Goal: Feedback & Contribution: Submit feedback/report problem

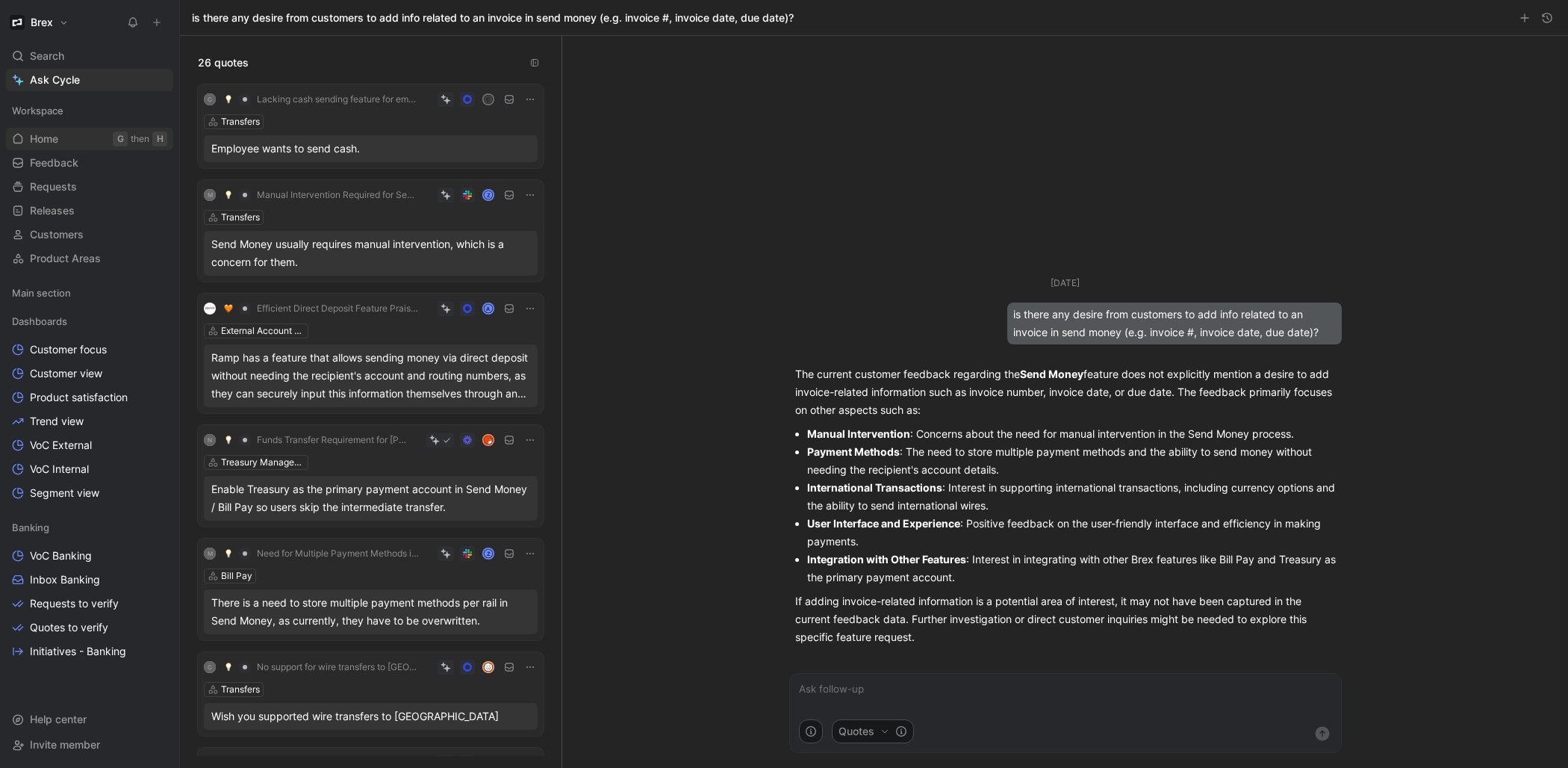
click at [54, 140] on span "Home" at bounding box center [44, 139] width 28 height 15
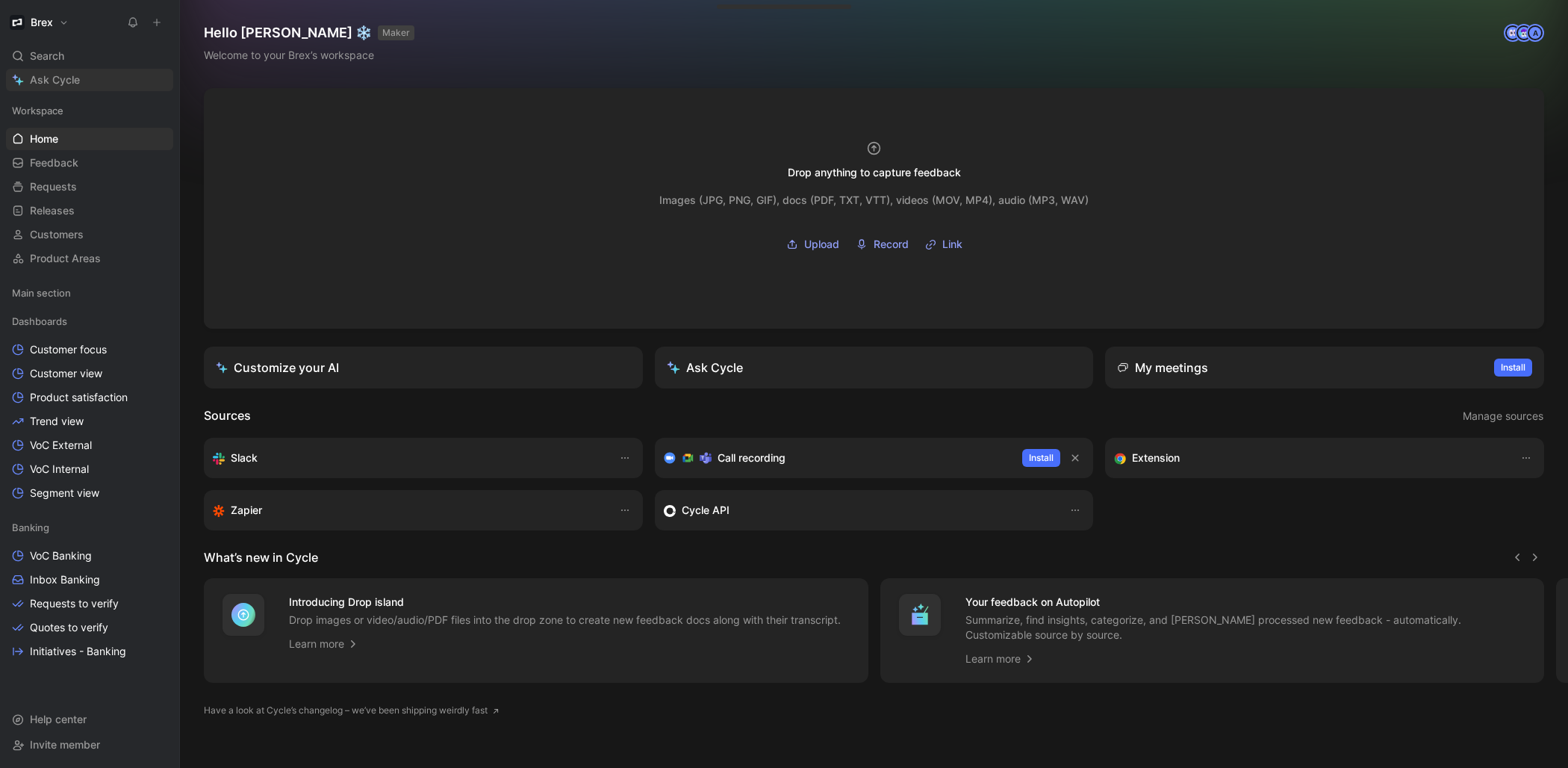
click at [36, 77] on span "Ask Cycle" at bounding box center [54, 80] width 50 height 18
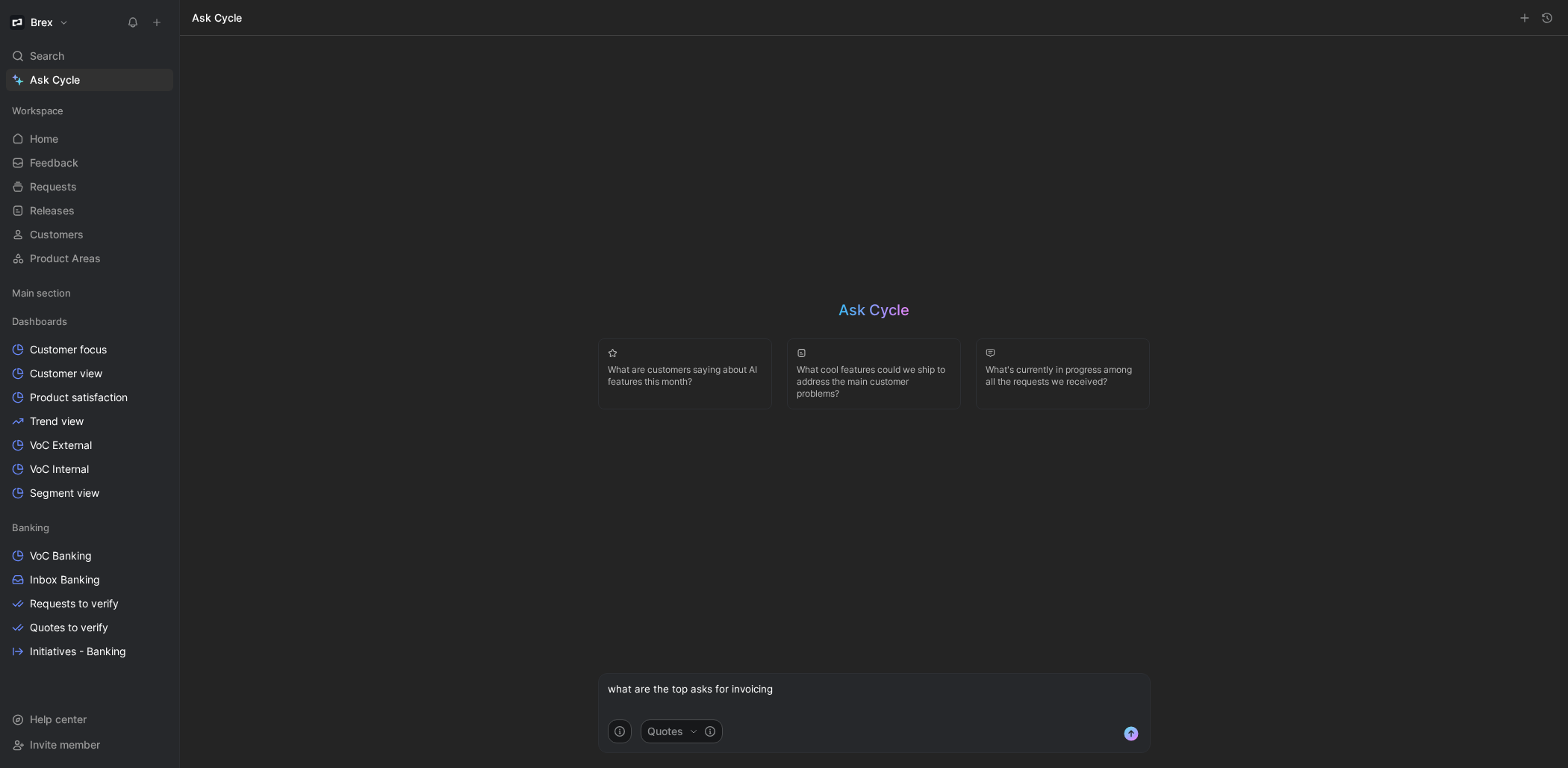
type textarea "what are the top asks for invoicing?"
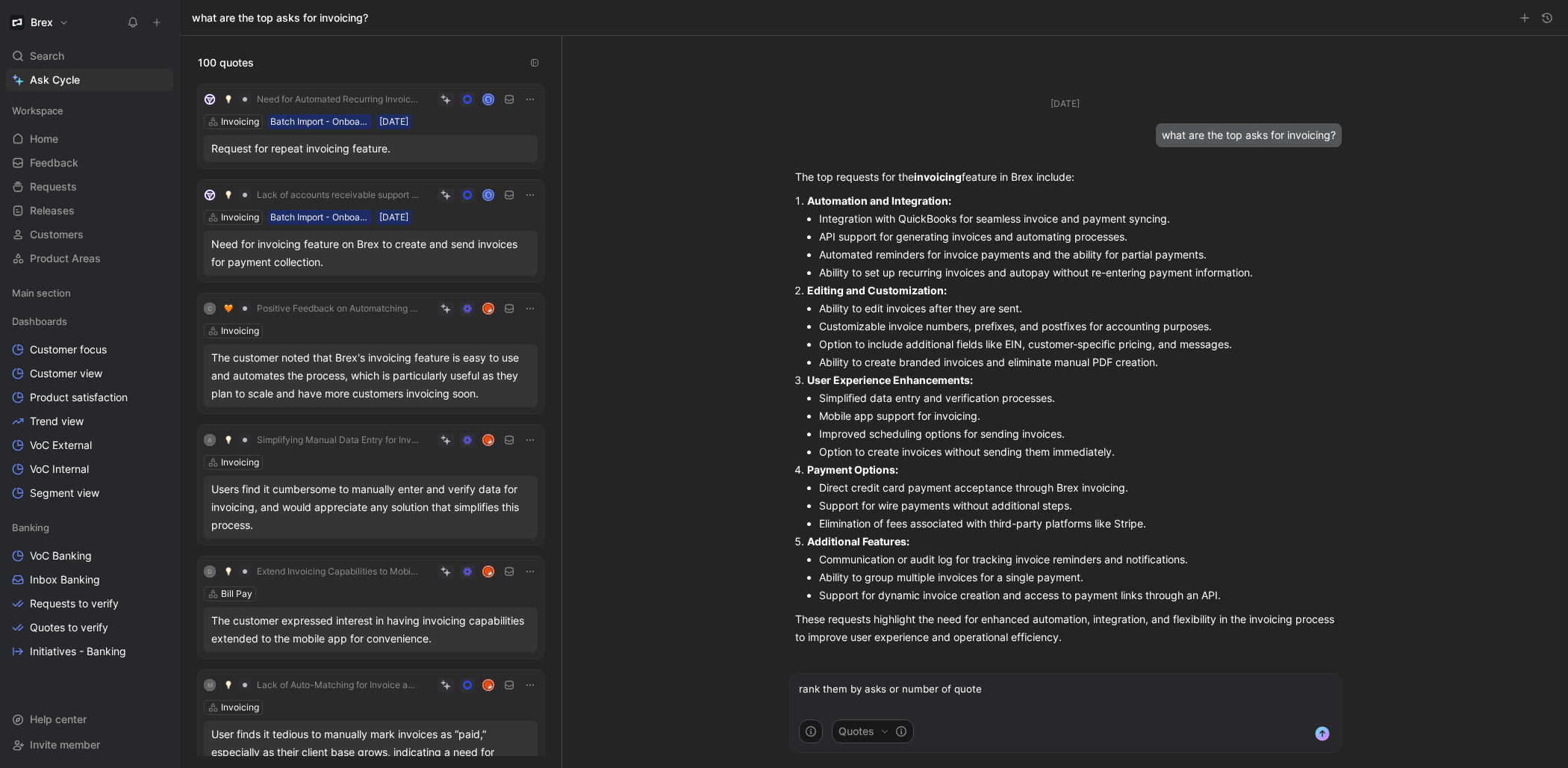
type textarea "rank them by asks or number of quotes"
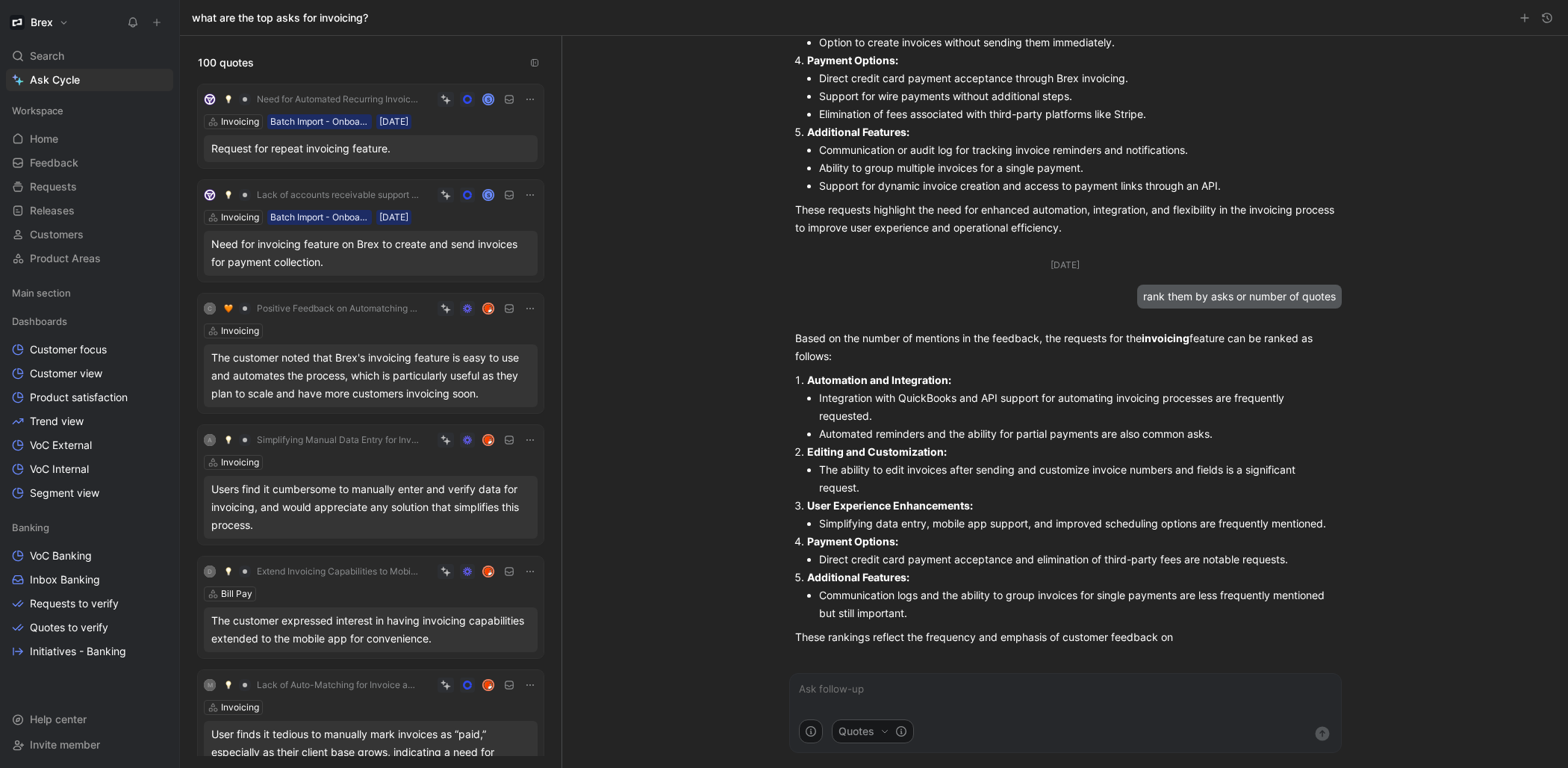
scroll to position [379, 0]
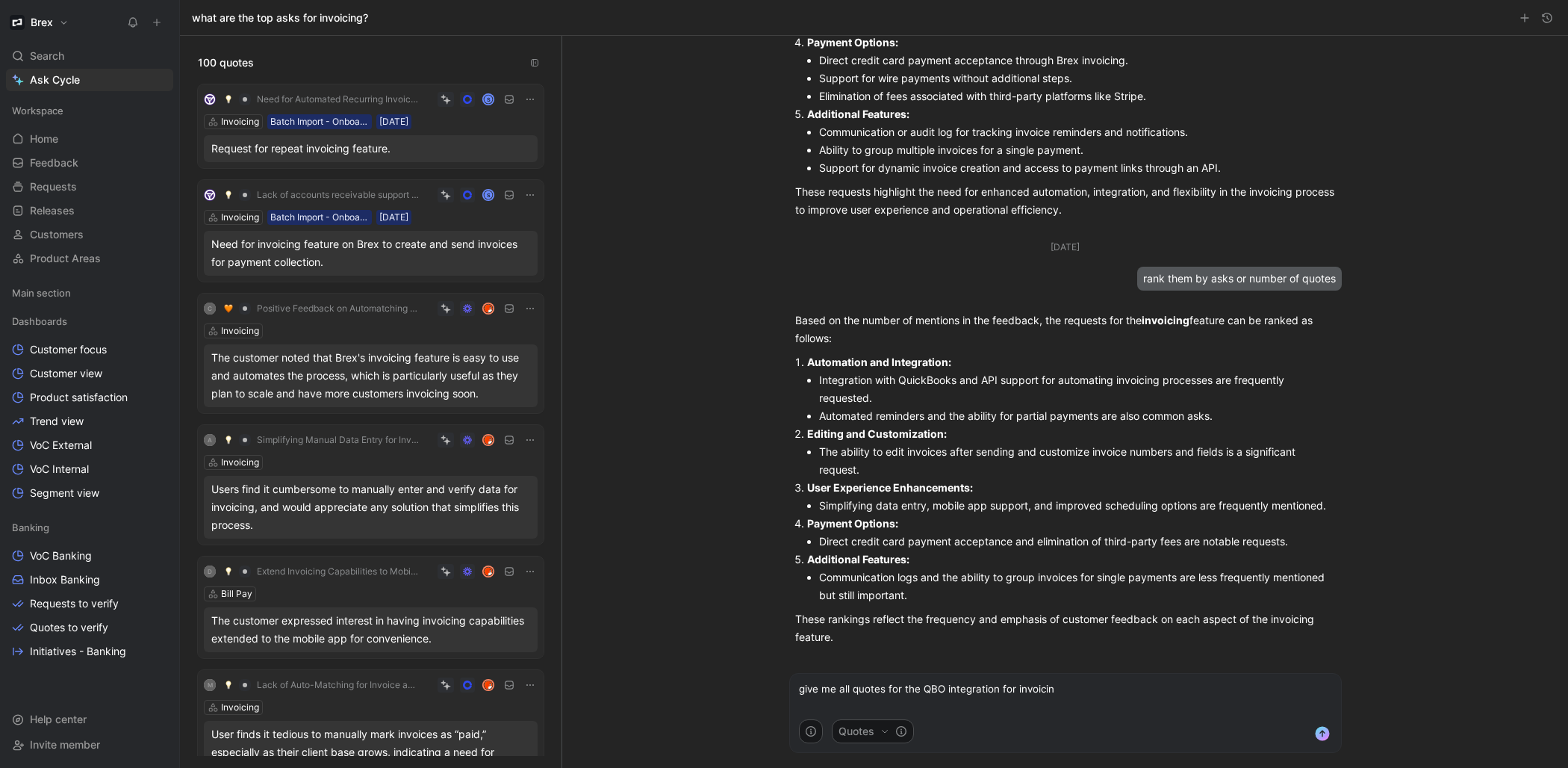
type textarea "give me all quotes for the QBO integration for invoicing"
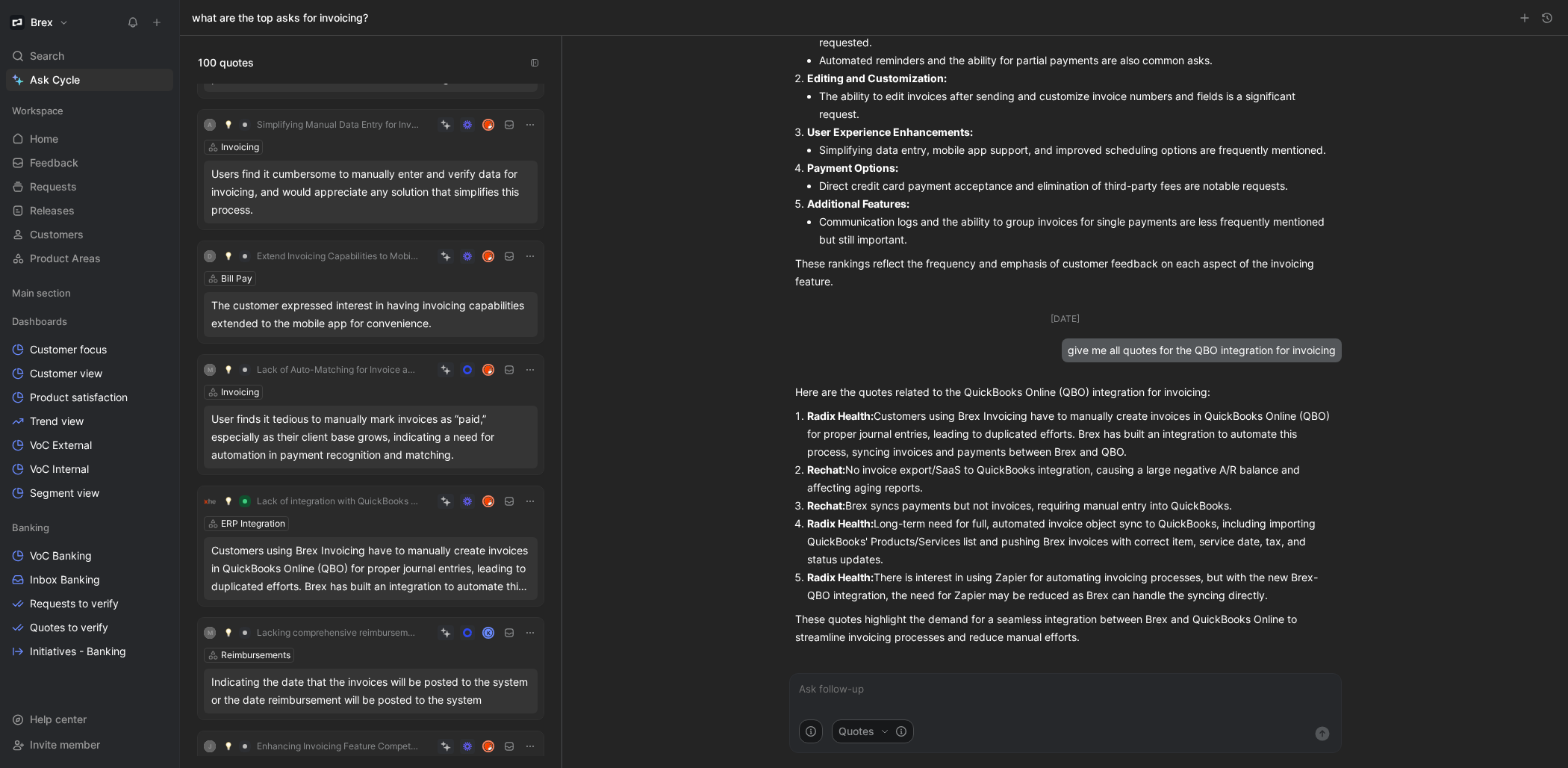
scroll to position [468, 0]
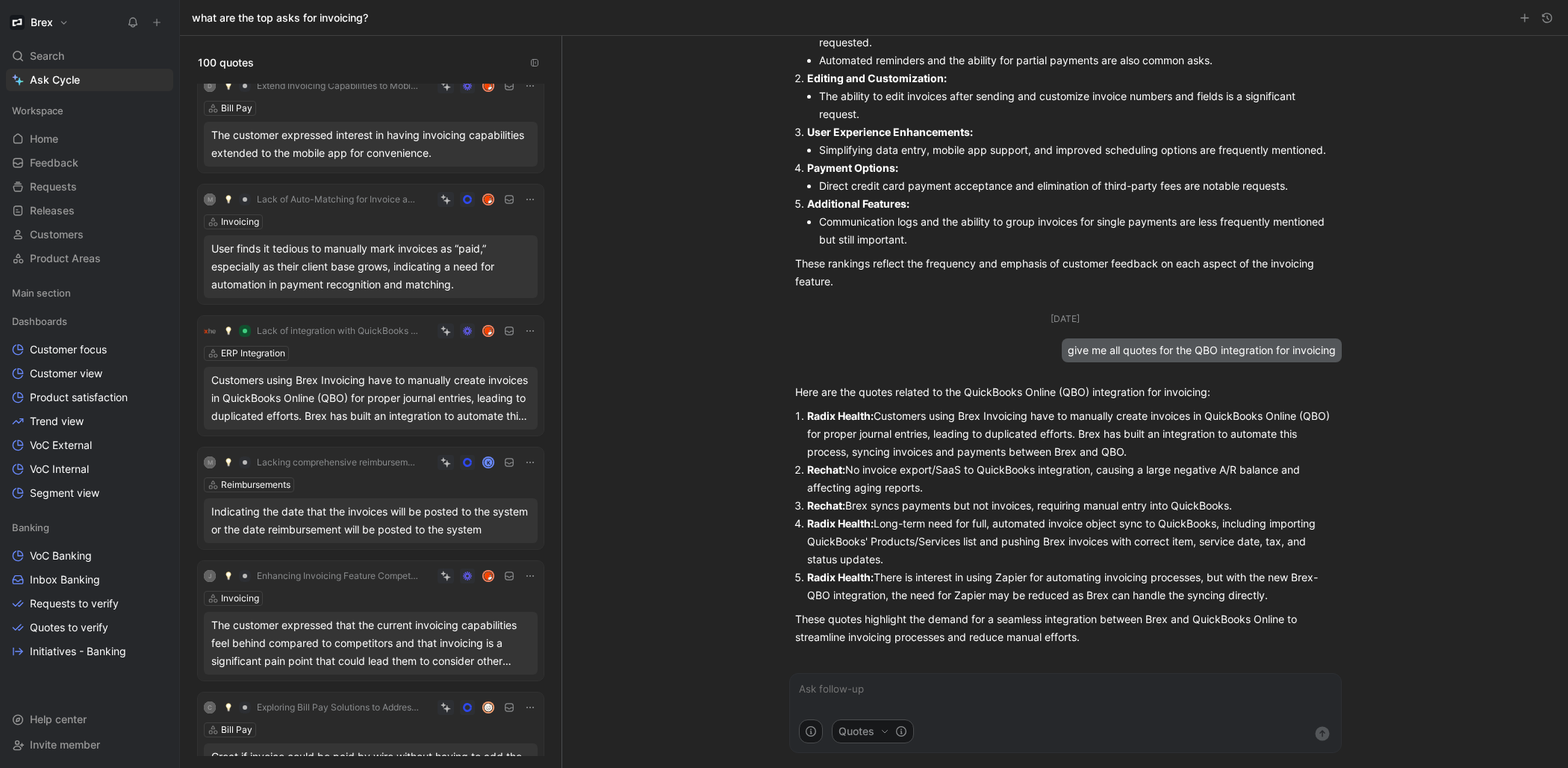
click at [322, 359] on div "ERP Integration" at bounding box center [371, 353] width 334 height 15
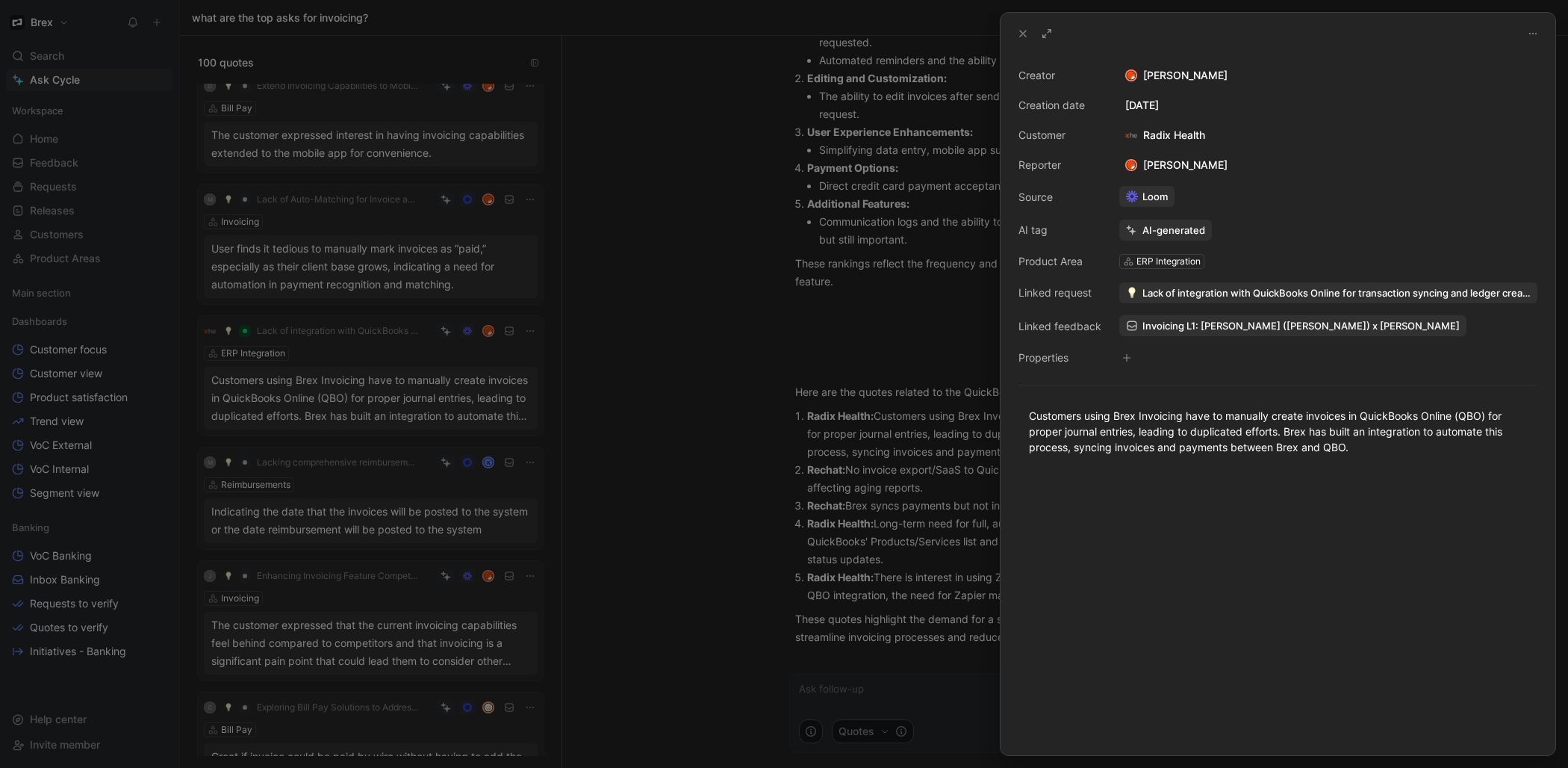
click at [672, 364] on div at bounding box center [784, 384] width 1568 height 768
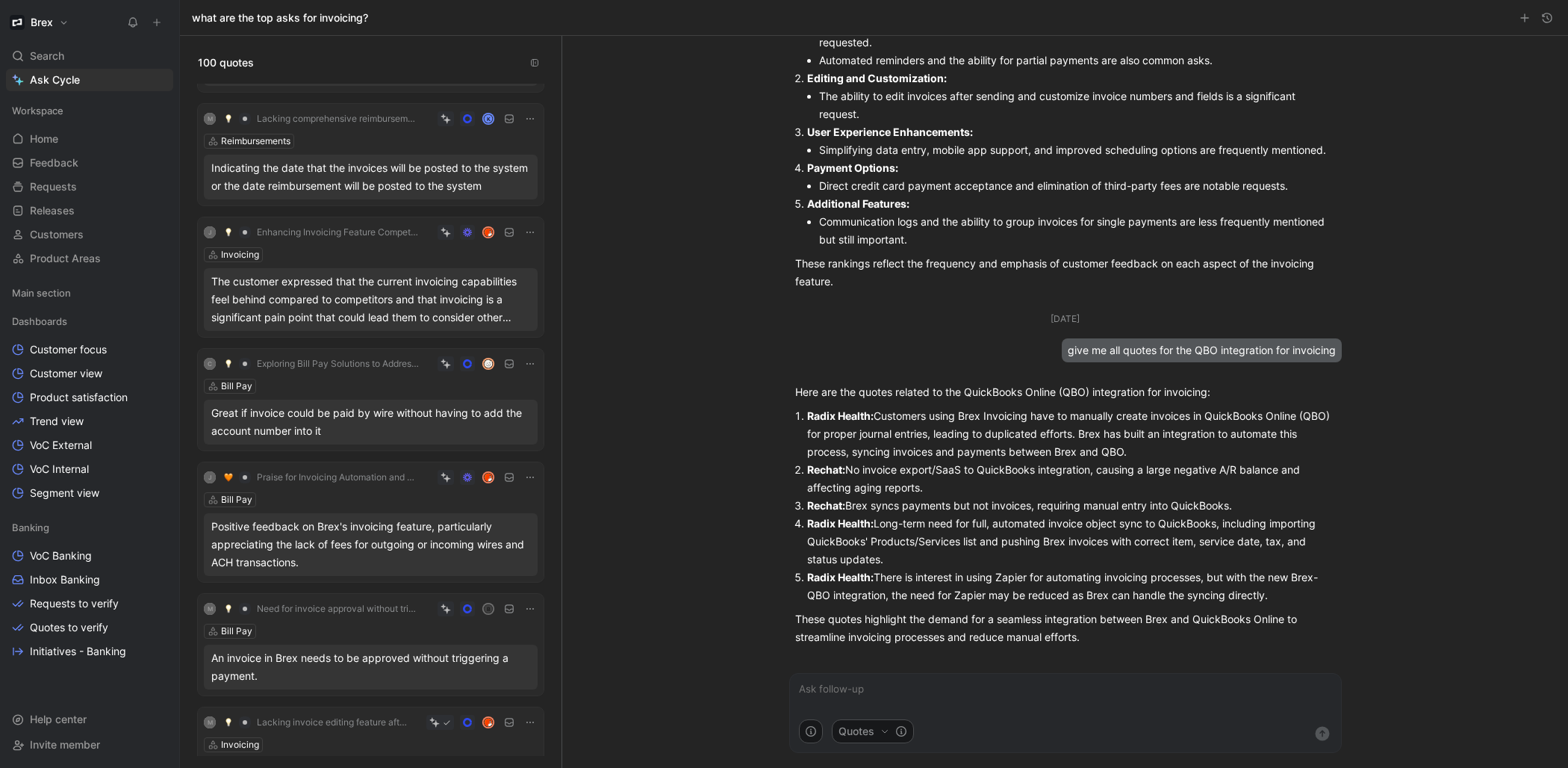
scroll to position [905, 0]
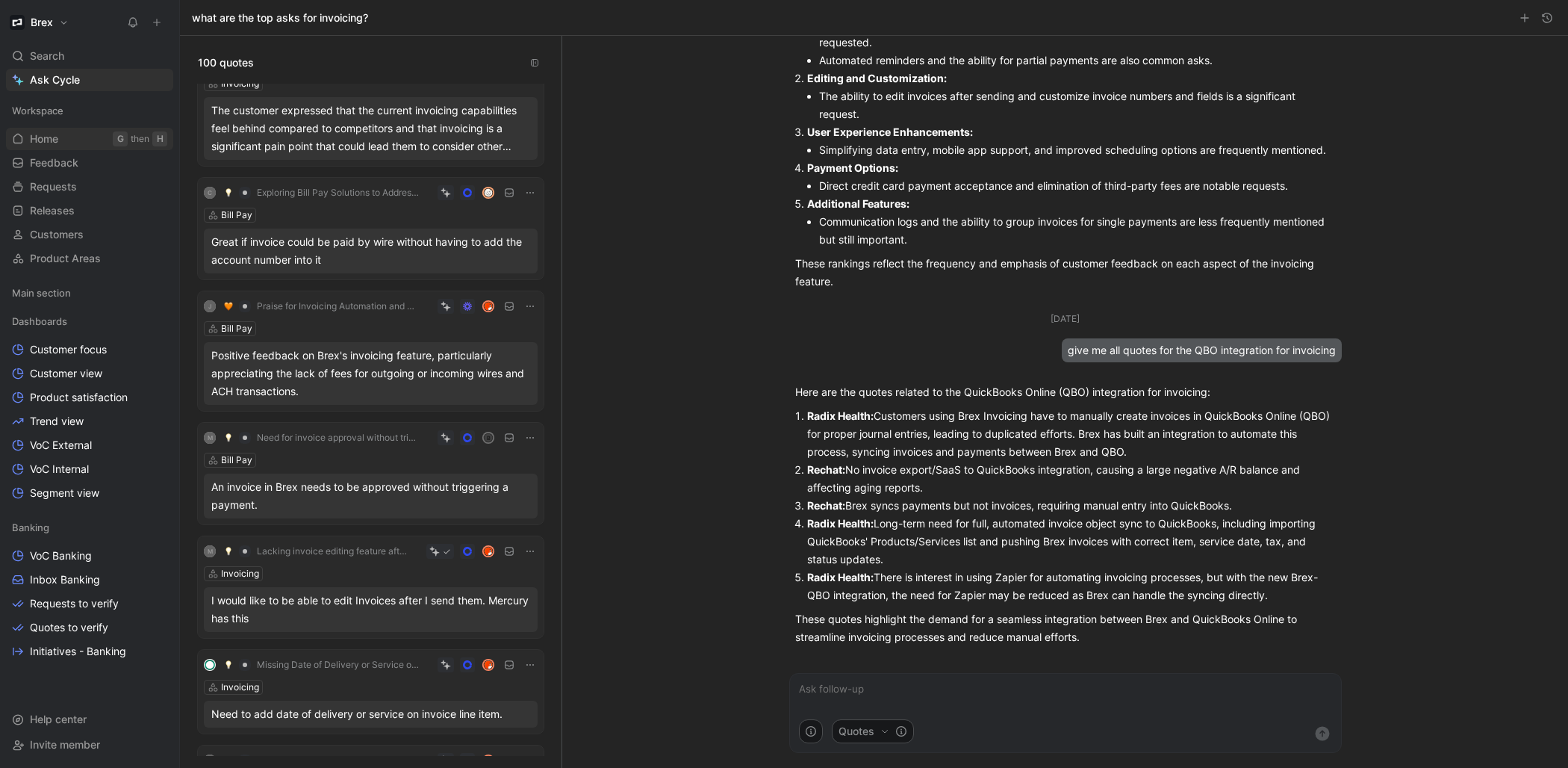
click at [81, 142] on link "Home G then H" at bounding box center [89, 138] width 167 height 22
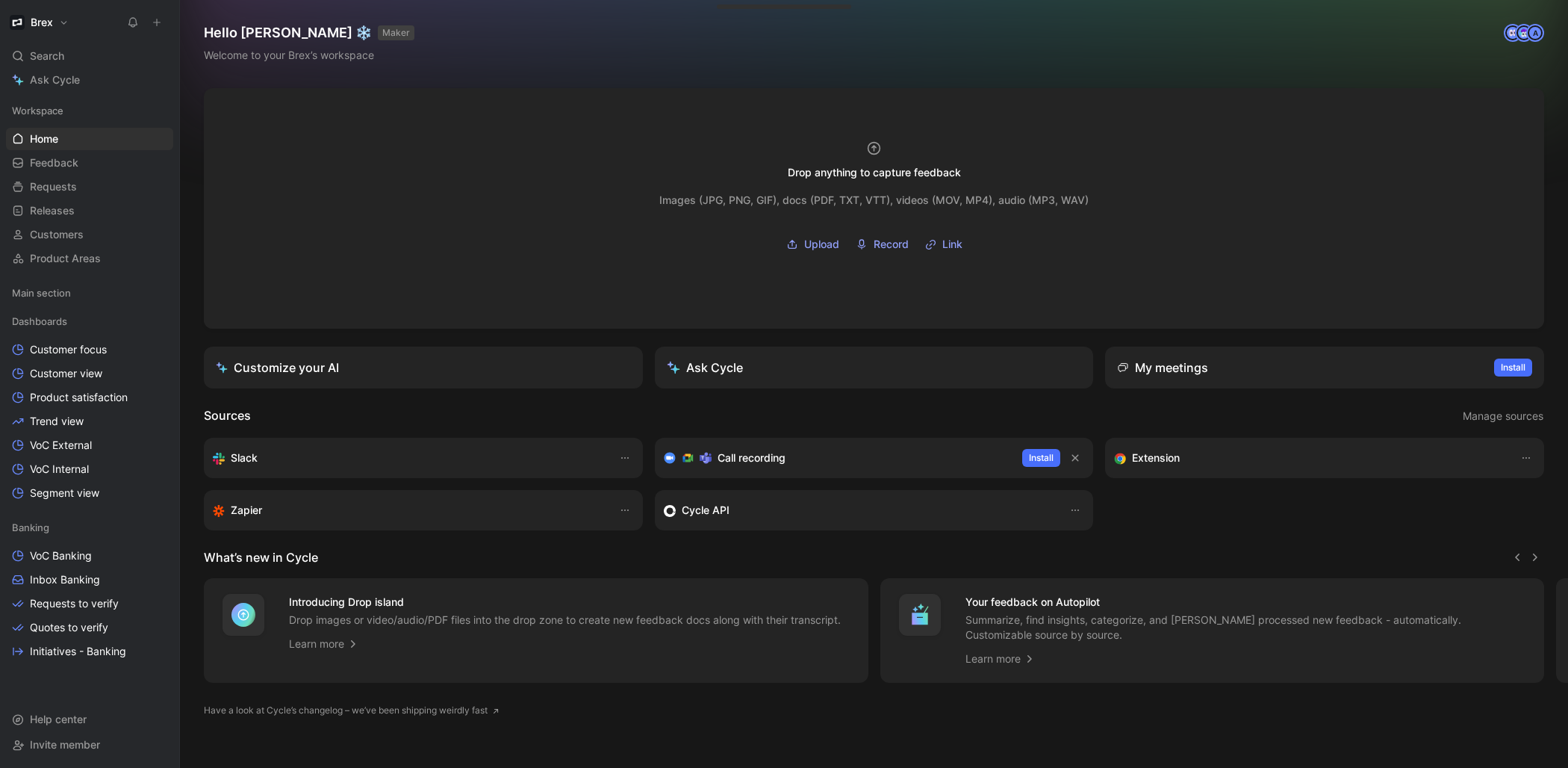
click at [163, 26] on button at bounding box center [156, 22] width 21 height 21
click at [191, 26] on icon at bounding box center [190, 28] width 13 height 13
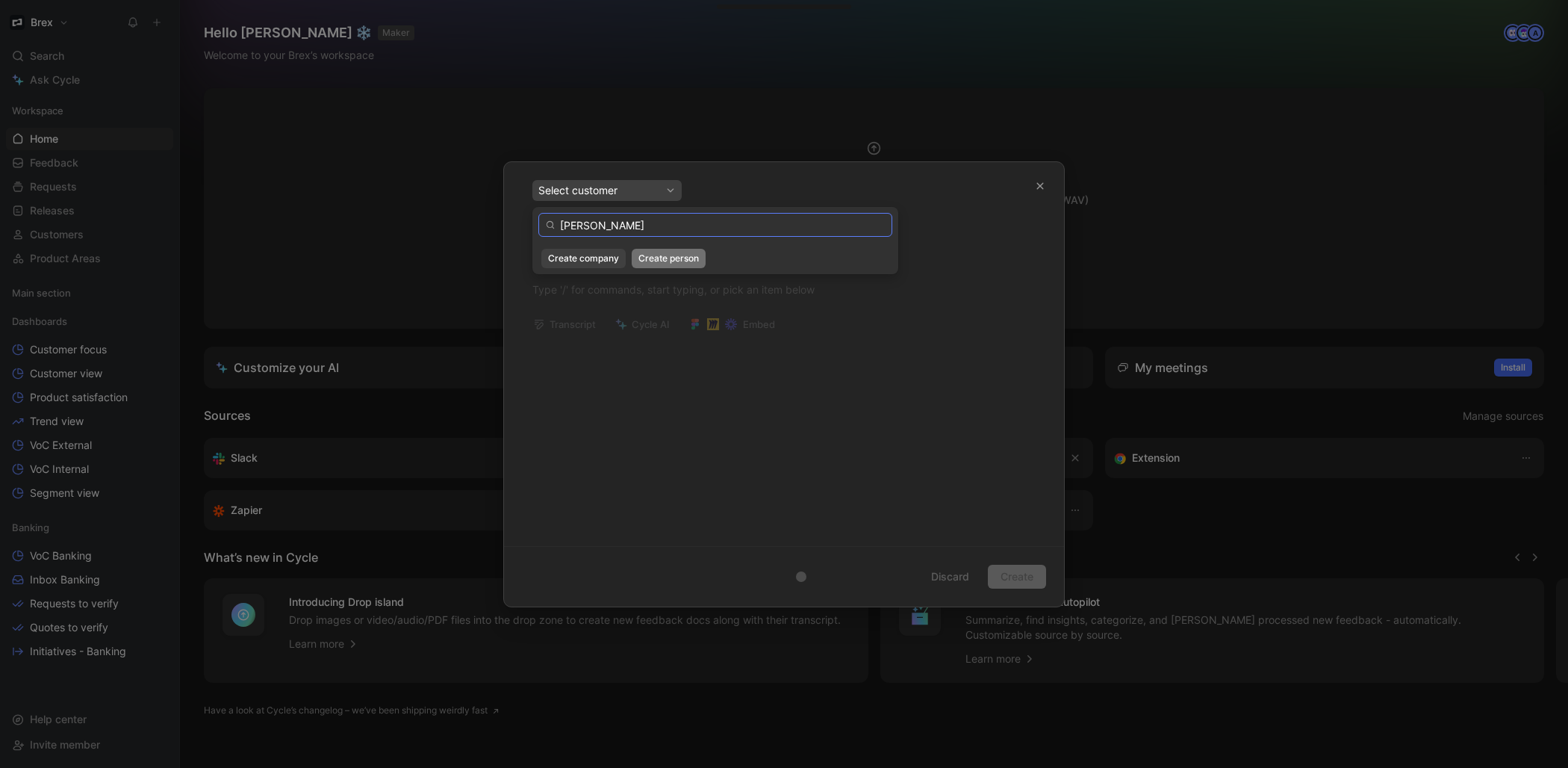
type input "[PERSON_NAME]"
click at [643, 254] on span "Create person" at bounding box center [668, 258] width 60 height 15
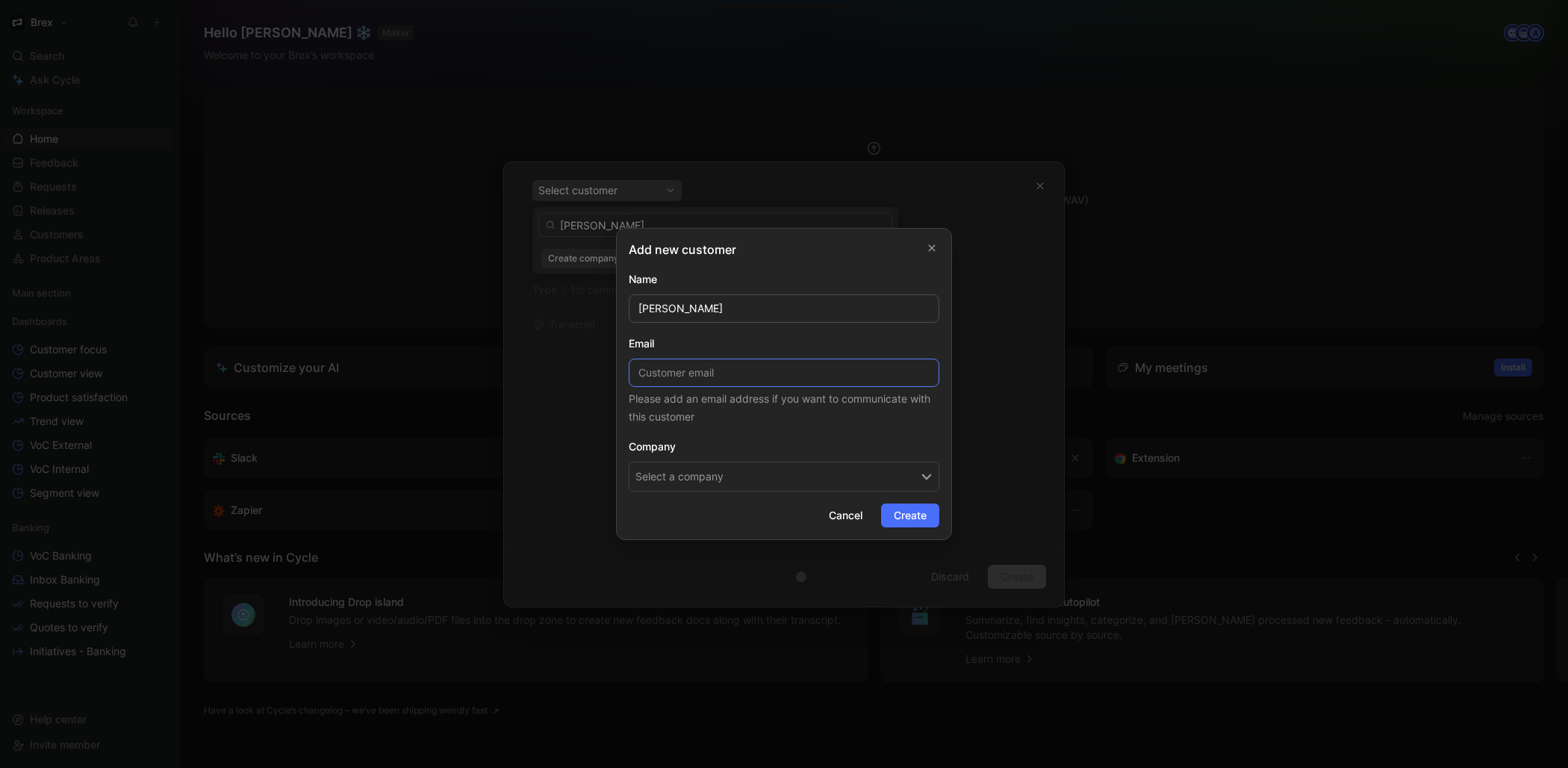
click at [691, 378] on input at bounding box center [784, 372] width 310 height 28
paste input "[EMAIL_ADDRESS][DOMAIN_NAME]"
type input "[EMAIL_ADDRESS][DOMAIN_NAME]"
click at [696, 477] on button "Select a company" at bounding box center [784, 477] width 310 height 30
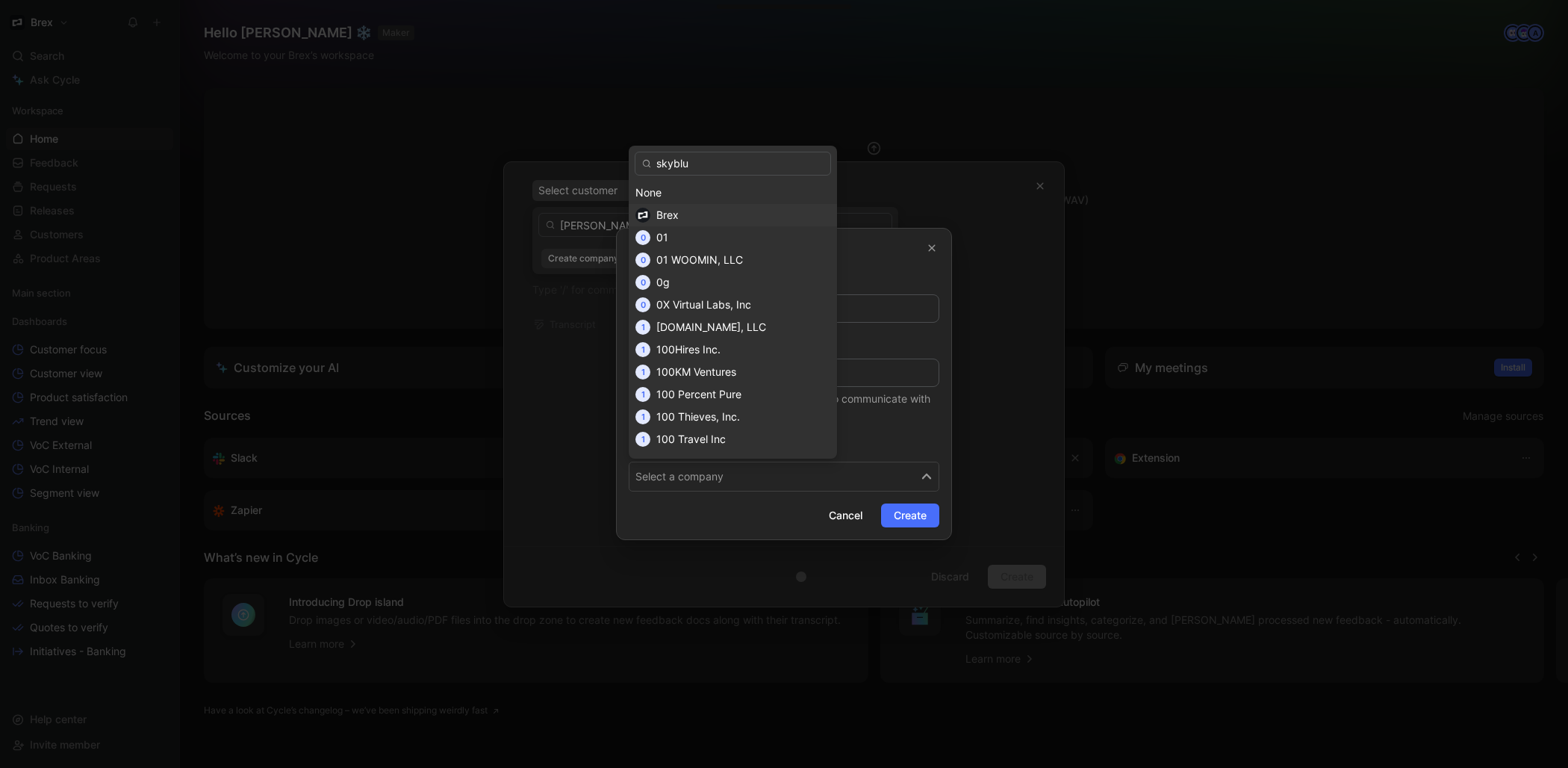
type input "skyblue"
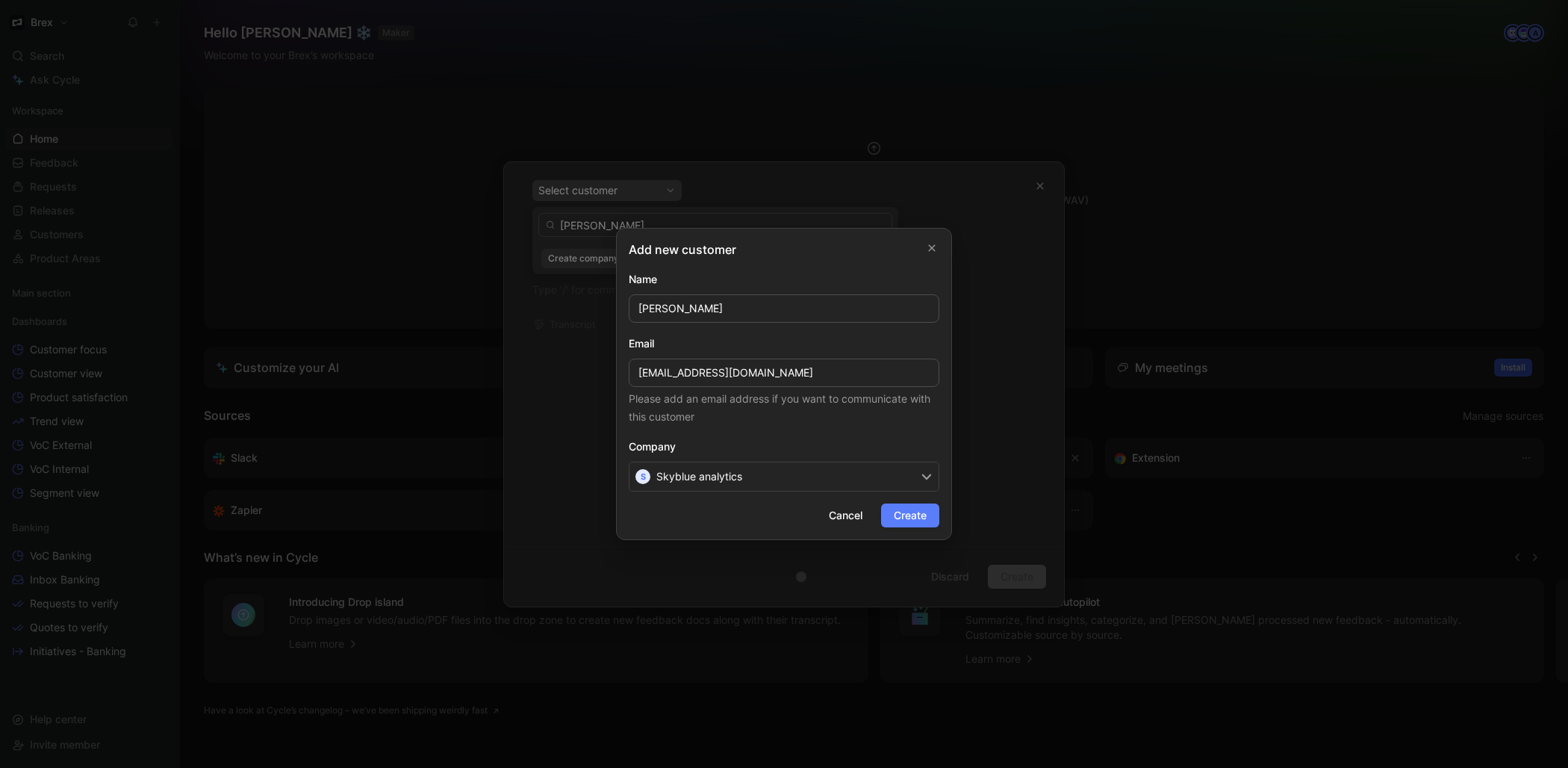
click at [928, 523] on button "Create" at bounding box center [910, 514] width 58 height 24
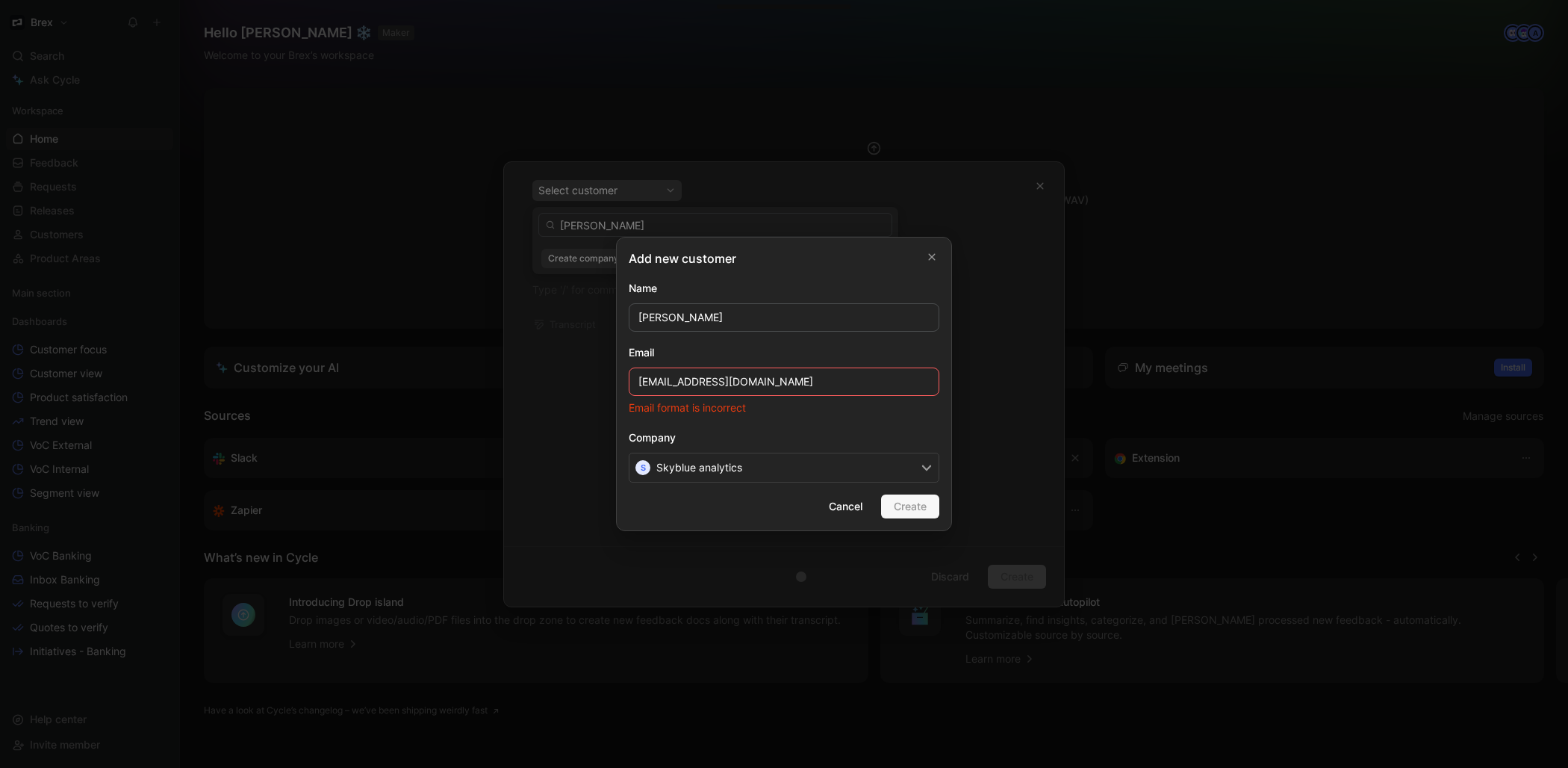
click at [642, 382] on input "[EMAIL_ADDRESS][DOMAIN_NAME]" at bounding box center [784, 381] width 310 height 28
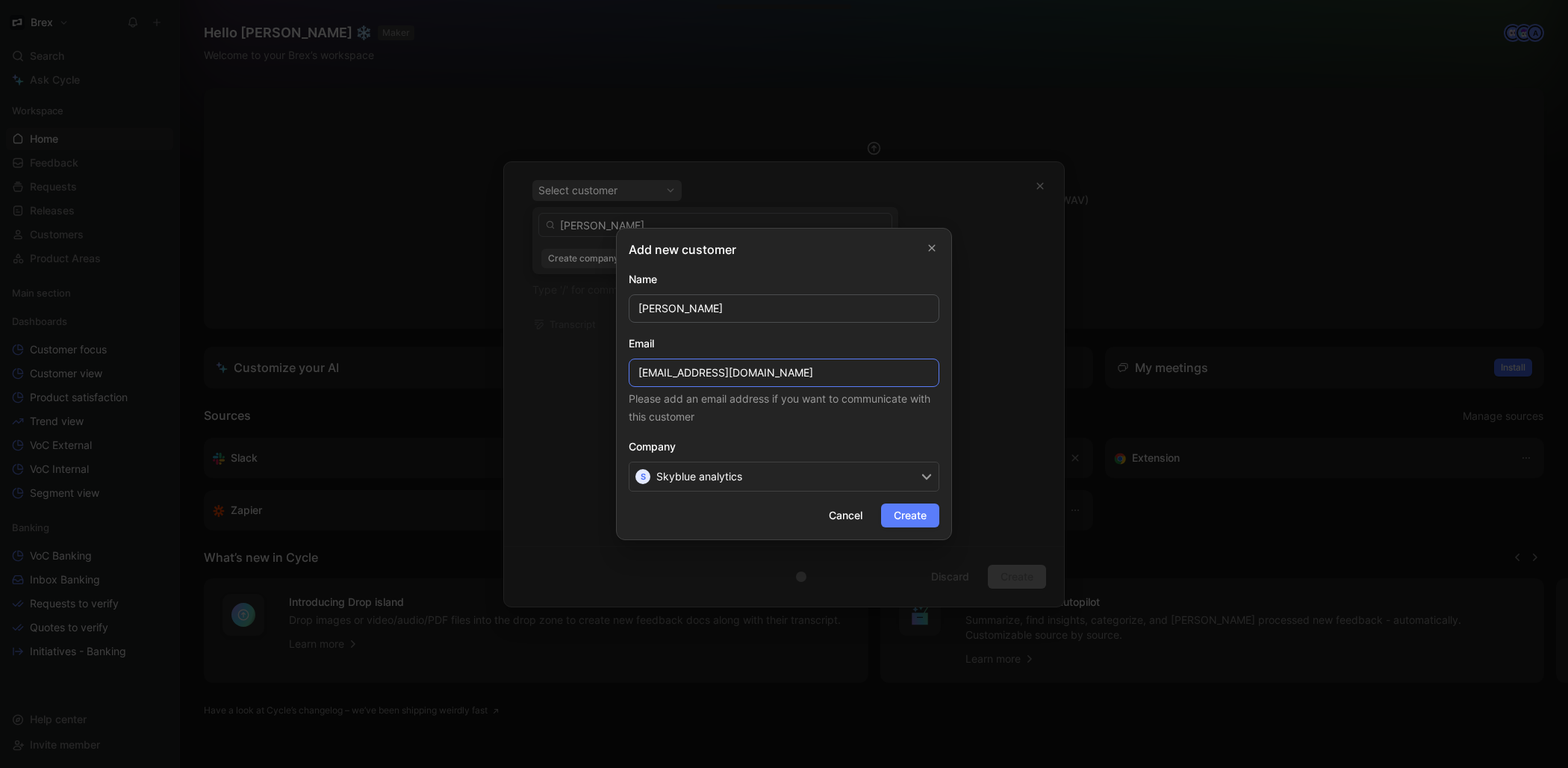
type input "[EMAIL_ADDRESS][DOMAIN_NAME]"
click at [905, 511] on span "Create" at bounding box center [910, 515] width 33 height 18
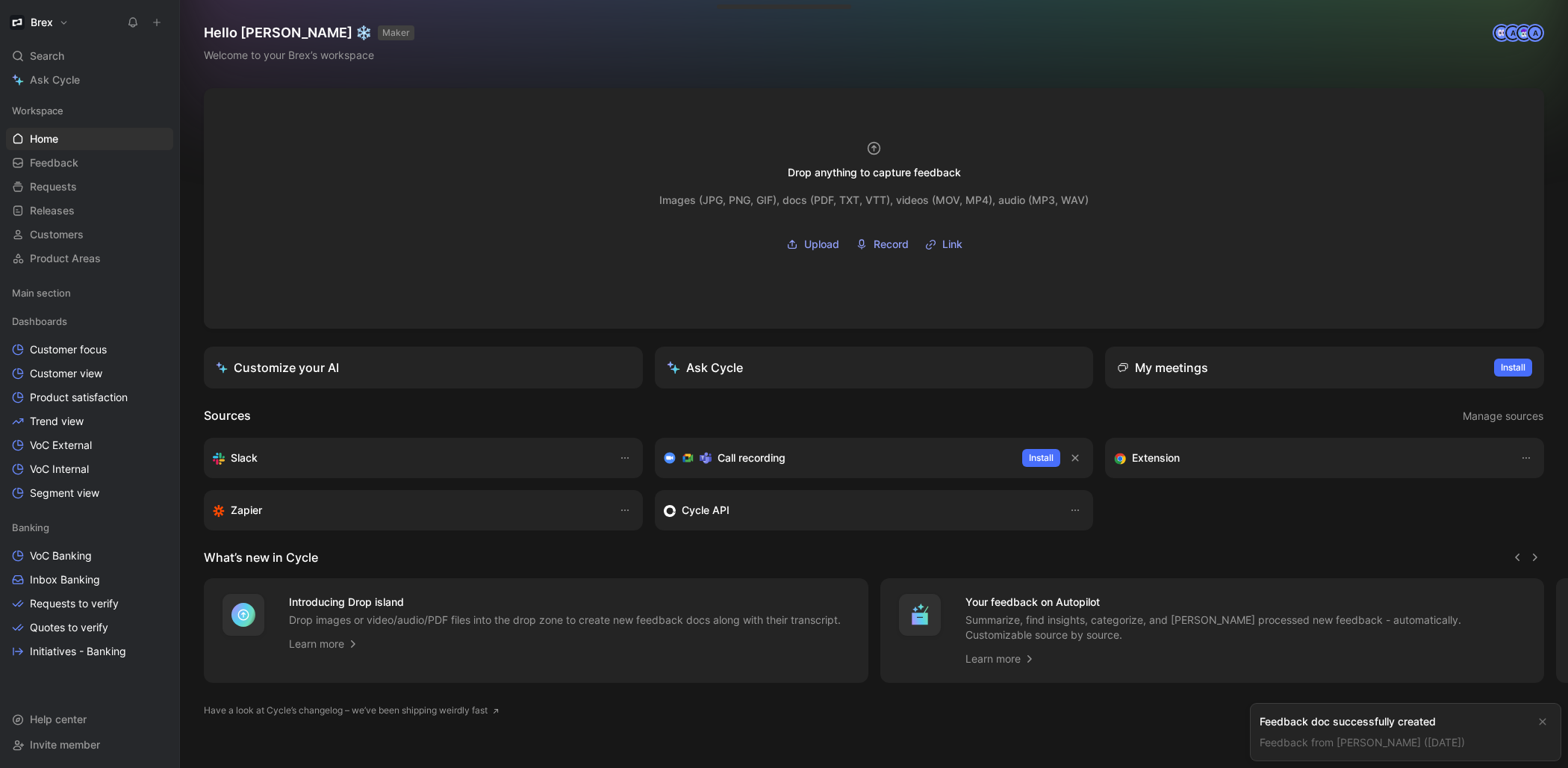
click at [1376, 741] on link "Feedback from [PERSON_NAME] ([DATE])" at bounding box center [1362, 742] width 205 height 12
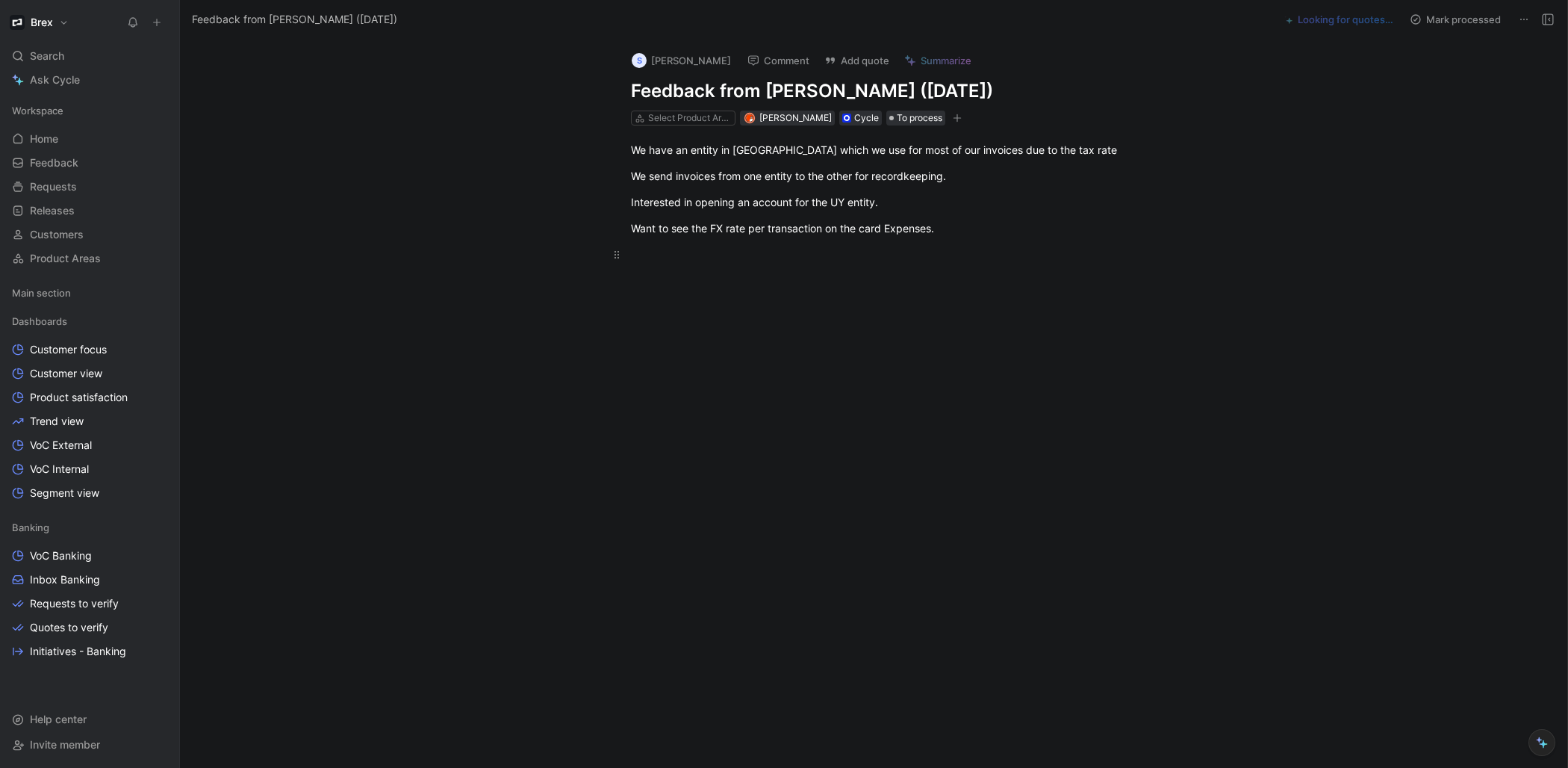
click at [973, 244] on p at bounding box center [889, 254] width 574 height 25
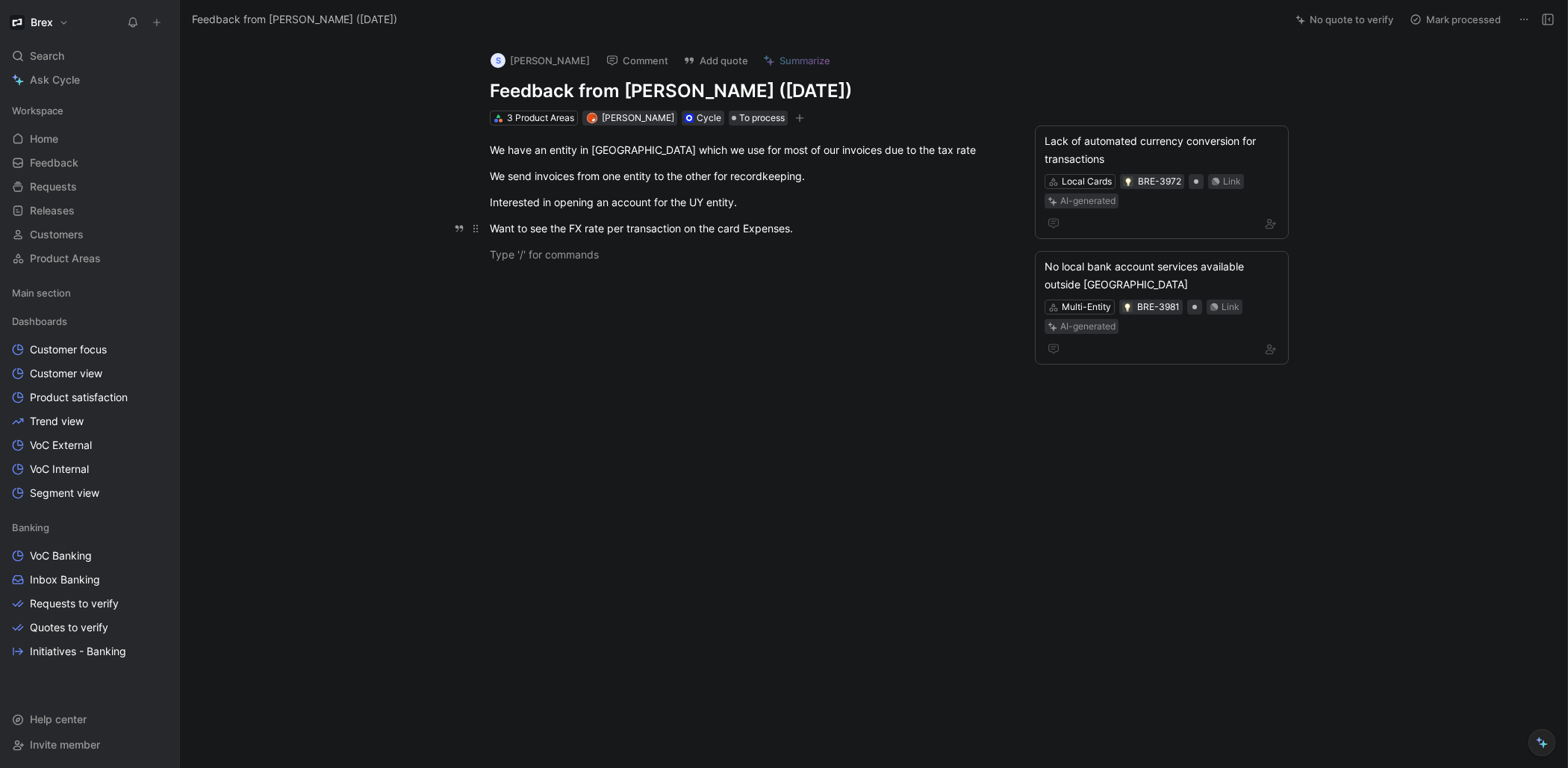
click at [805, 228] on div "Want to see the FX rate per transaction on the card Expenses." at bounding box center [748, 228] width 517 height 16
